Goal: Task Accomplishment & Management: Use online tool/utility

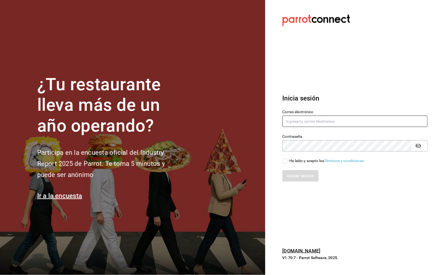
type input "[DOMAIN_NAME][EMAIL_ADDRESS][DOMAIN_NAME]"
click at [305, 159] on div "He leído y acepto los Términos y condiciones." at bounding box center [328, 161] width 76 height 6
click at [288, 159] on input "He leído y acepto los Términos y condiciones." at bounding box center [285, 161] width 5 height 5
checkbox input "true"
click at [300, 170] on button "Iniciar sesión" at bounding box center [301, 175] width 37 height 11
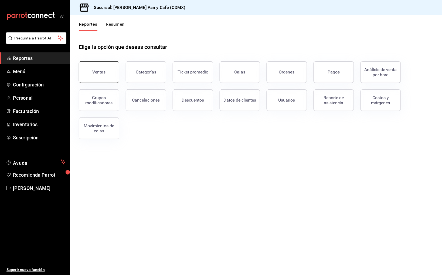
click at [101, 73] on div "Ventas" at bounding box center [99, 71] width 13 height 5
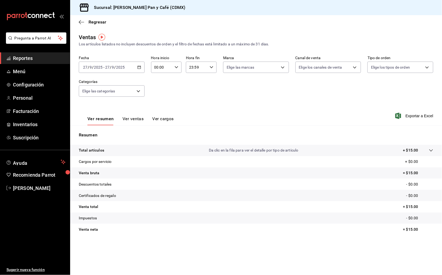
click at [119, 69] on input "2025" at bounding box center [120, 67] width 9 height 4
click at [111, 95] on span "Ayer" at bounding box center [104, 96] width 42 height 6
click at [426, 115] on span "Exportar a Excel" at bounding box center [415, 116] width 37 height 6
click at [103, 25] on div "Regresar" at bounding box center [256, 22] width 372 height 14
click at [100, 23] on span "Regresar" at bounding box center [98, 21] width 18 height 5
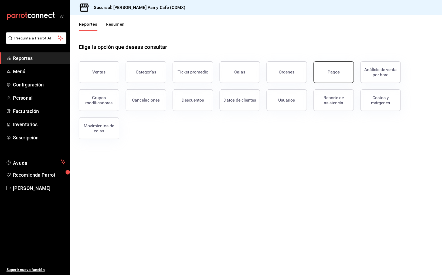
click at [334, 68] on button "Pagos" at bounding box center [334, 72] width 41 height 22
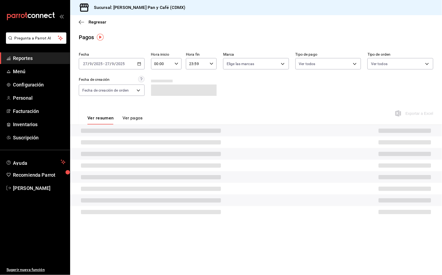
click at [115, 63] on span "/" at bounding box center [116, 64] width 2 height 4
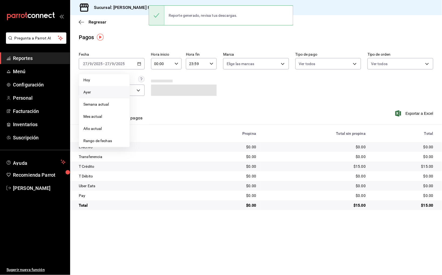
click at [95, 94] on li "Ayer" at bounding box center [104, 92] width 51 height 12
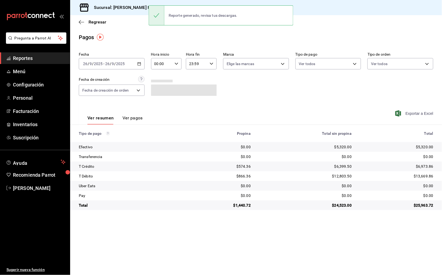
click at [418, 113] on span "Exportar a Excel" at bounding box center [415, 113] width 37 height 6
click at [424, 144] on div "$5,320.00" at bounding box center [397, 146] width 73 height 5
copy div "5,320.00"
click at [242, 166] on div "$574.36" at bounding box center [221, 166] width 60 height 5
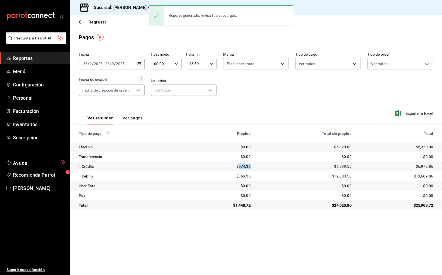
click at [242, 166] on div "$574.36" at bounding box center [221, 166] width 60 height 5
copy div "574.36"
